Goal: Task Accomplishment & Management: Complete application form

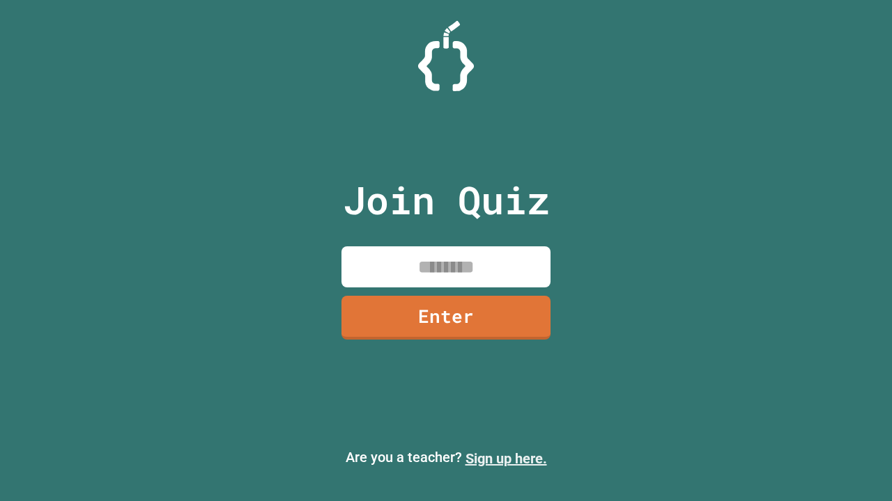
click at [506, 459] on link "Sign up here." at bounding box center [505, 459] width 81 height 17
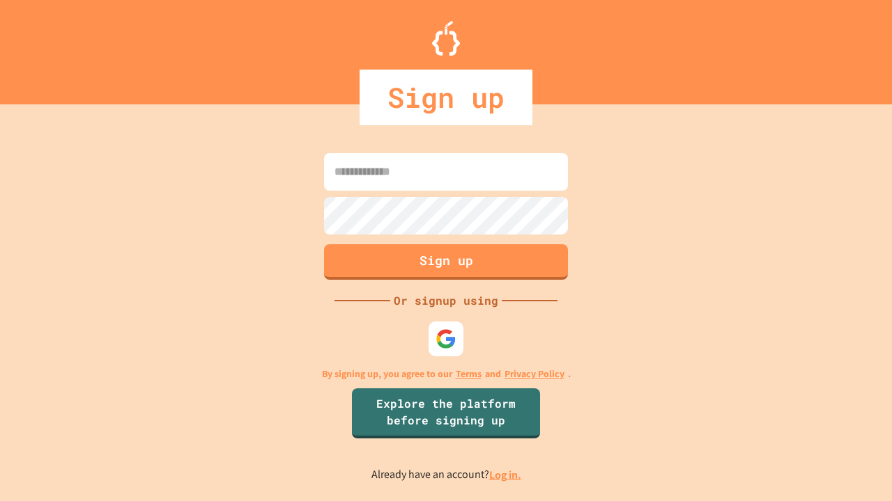
click at [506, 475] on link "Log in." at bounding box center [505, 475] width 32 height 15
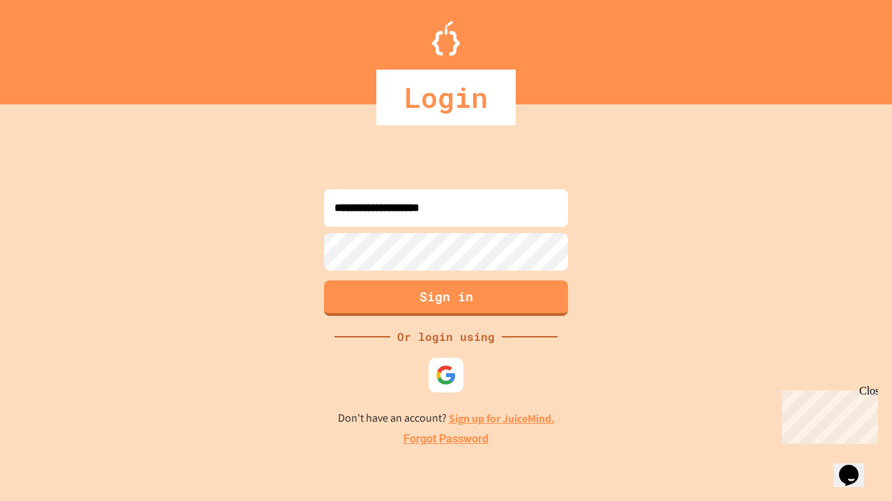
type input "**********"
